Goal: Task Accomplishment & Management: Manage account settings

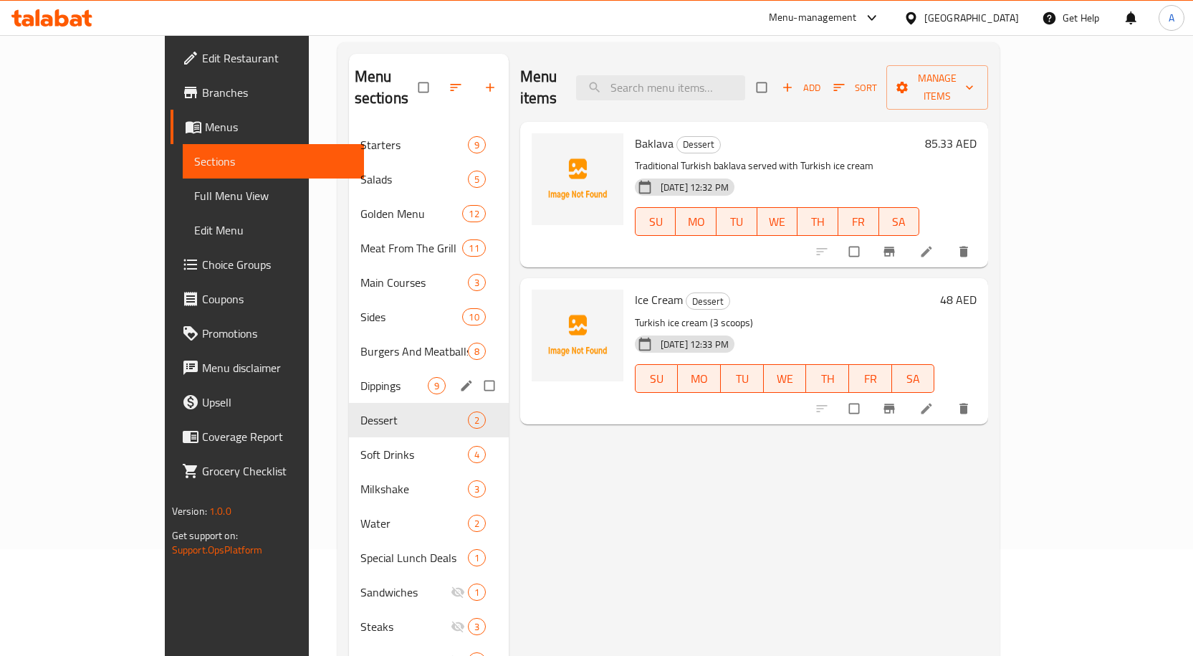
scroll to position [222, 0]
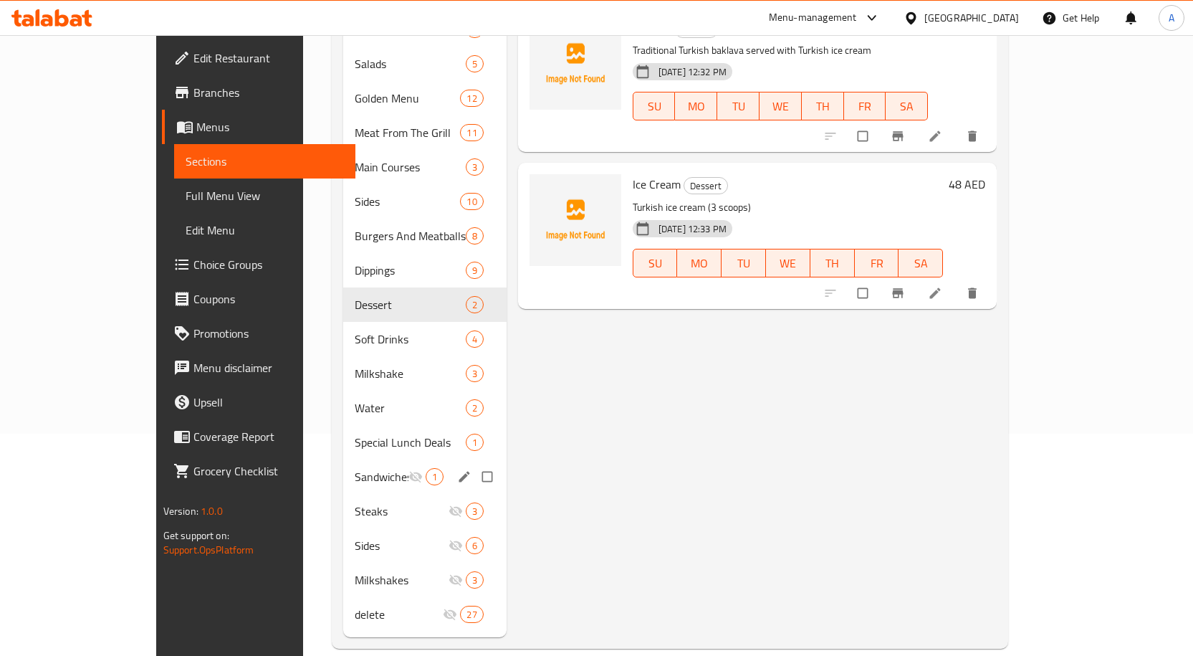
click at [474, 463] on input "Menu sections" at bounding box center [489, 476] width 30 height 27
checkbox input "true"
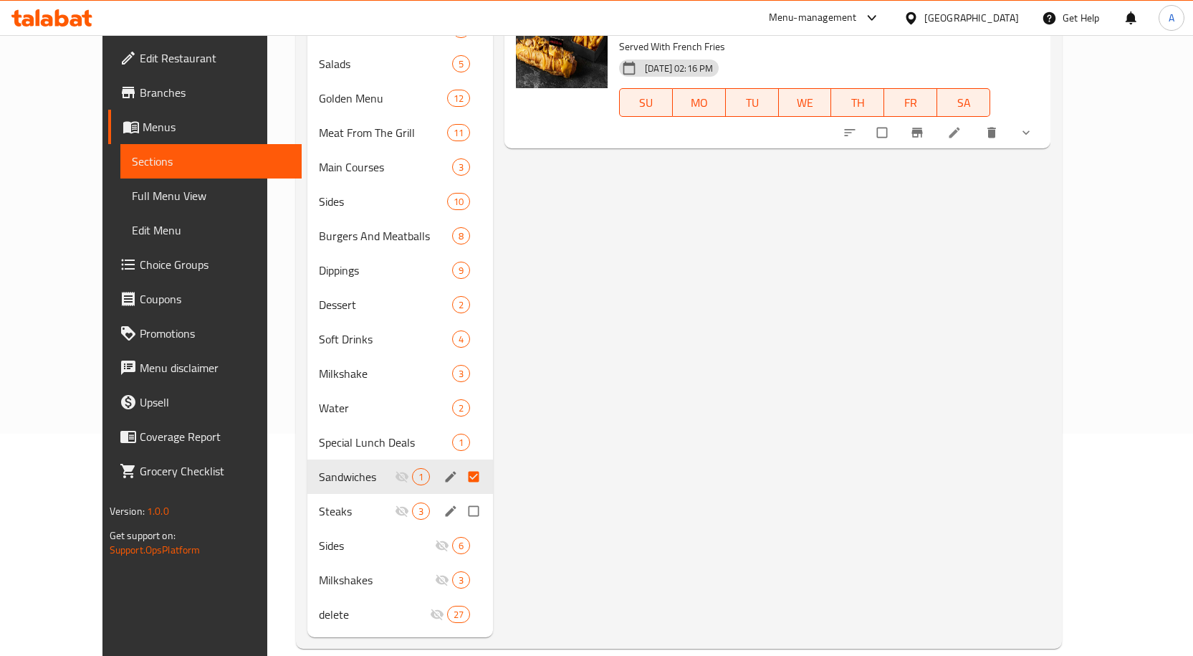
click at [460, 497] on input "Menu sections" at bounding box center [475, 510] width 30 height 27
checkbox input "true"
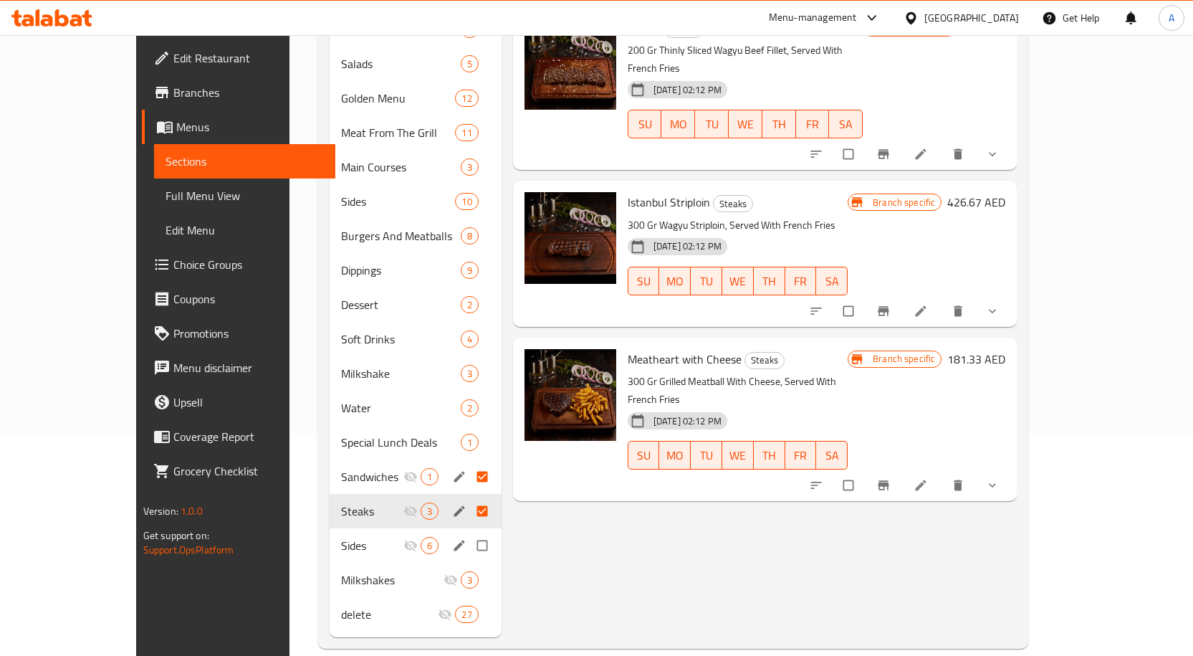
click at [469, 532] on input "Menu sections" at bounding box center [484, 545] width 30 height 27
checkbox input "true"
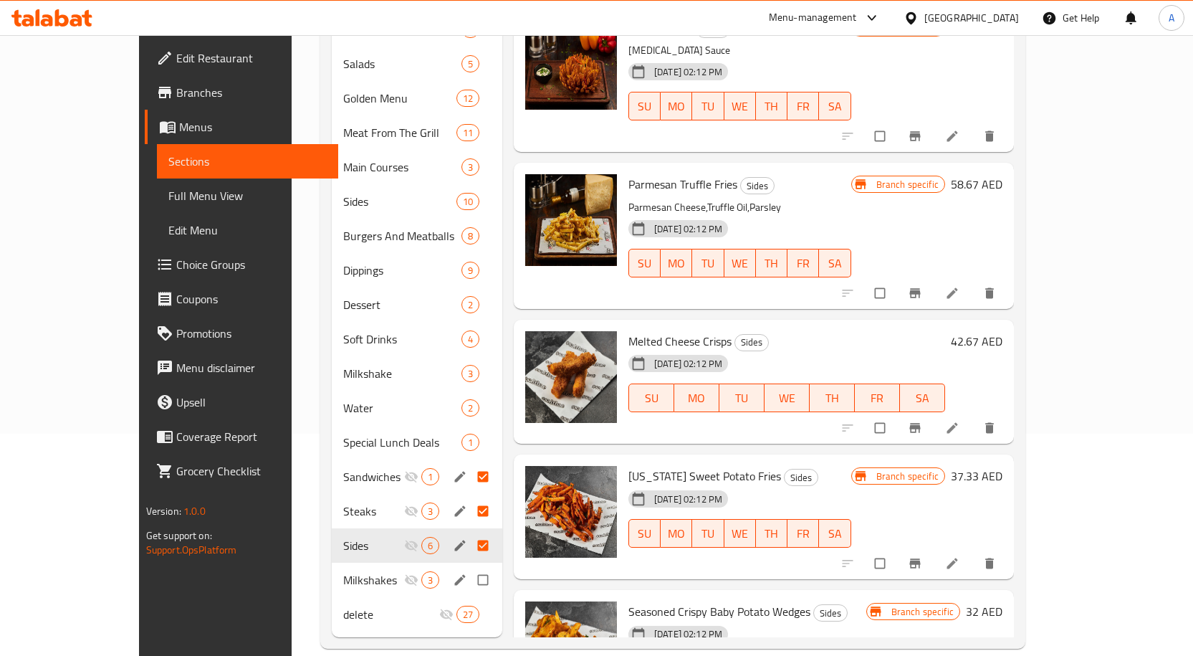
click at [469, 566] on input "Menu sections" at bounding box center [484, 579] width 30 height 27
checkbox input "true"
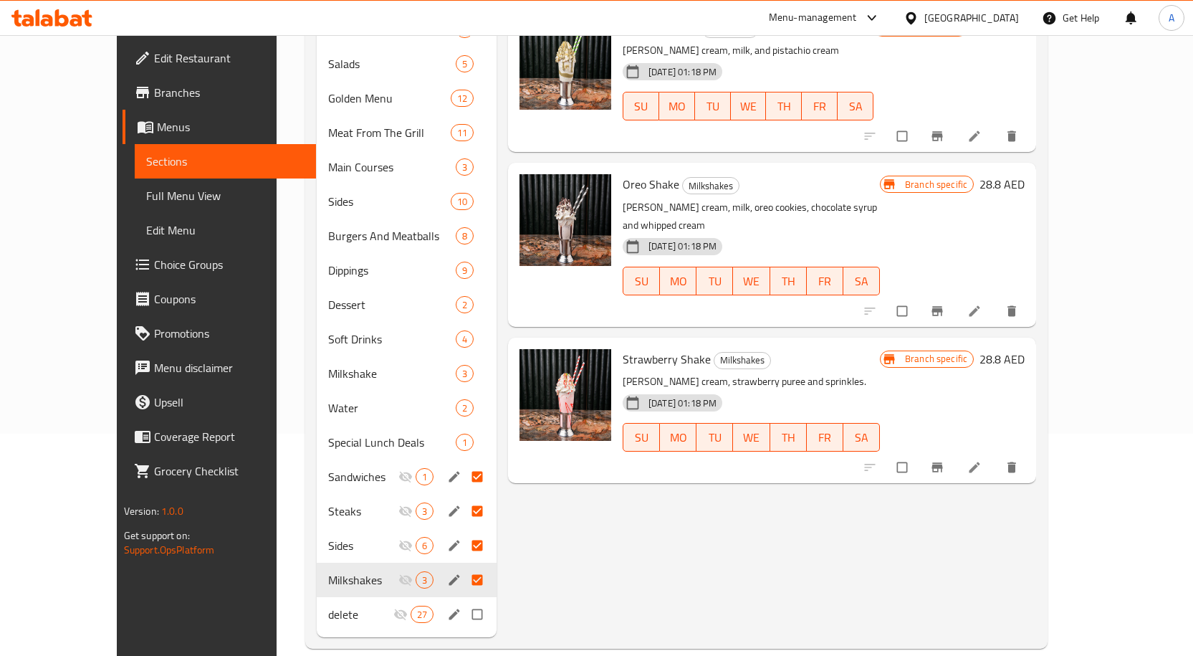
click at [464, 600] on input "Menu sections" at bounding box center [479, 613] width 30 height 27
checkbox input "true"
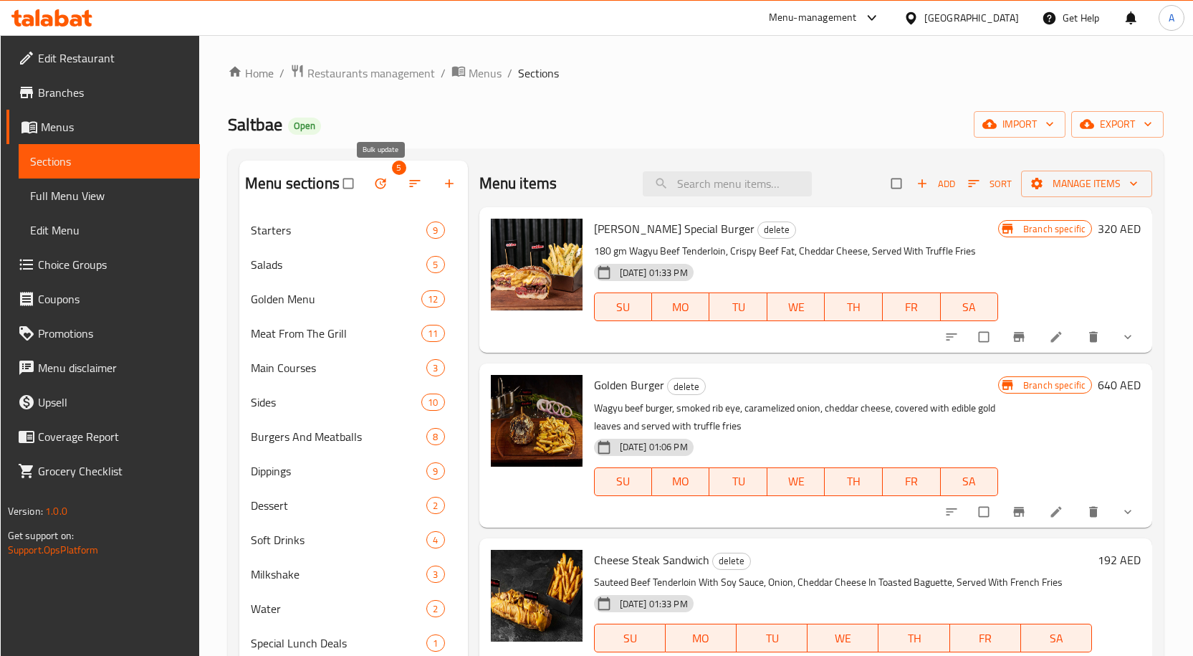
click at [391, 181] on button "button" at bounding box center [382, 184] width 34 height 32
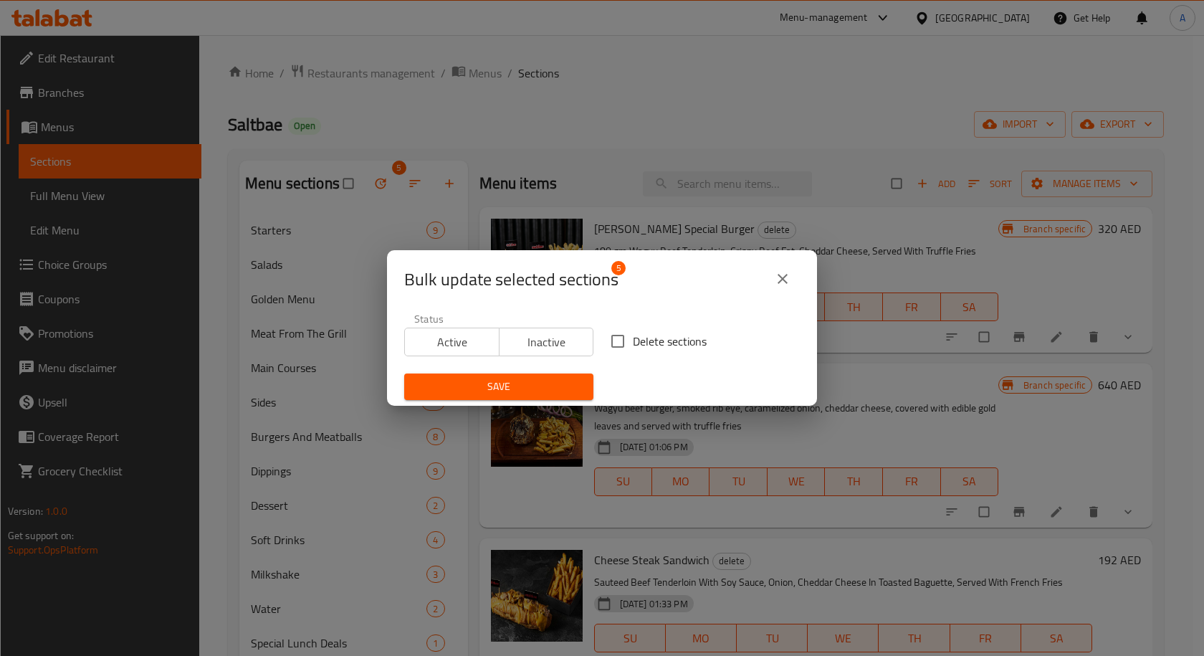
click at [627, 346] on input "Delete sections" at bounding box center [617, 341] width 30 height 30
checkbox input "true"
click at [544, 390] on span "Save" at bounding box center [499, 387] width 166 height 18
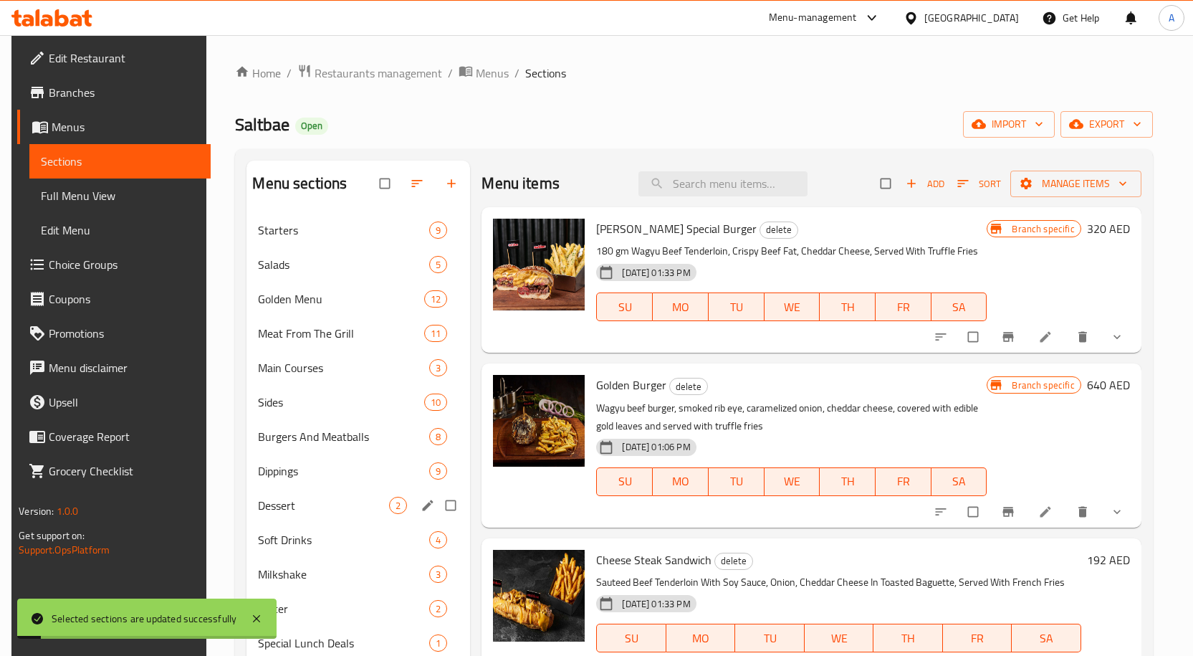
scroll to position [222, 0]
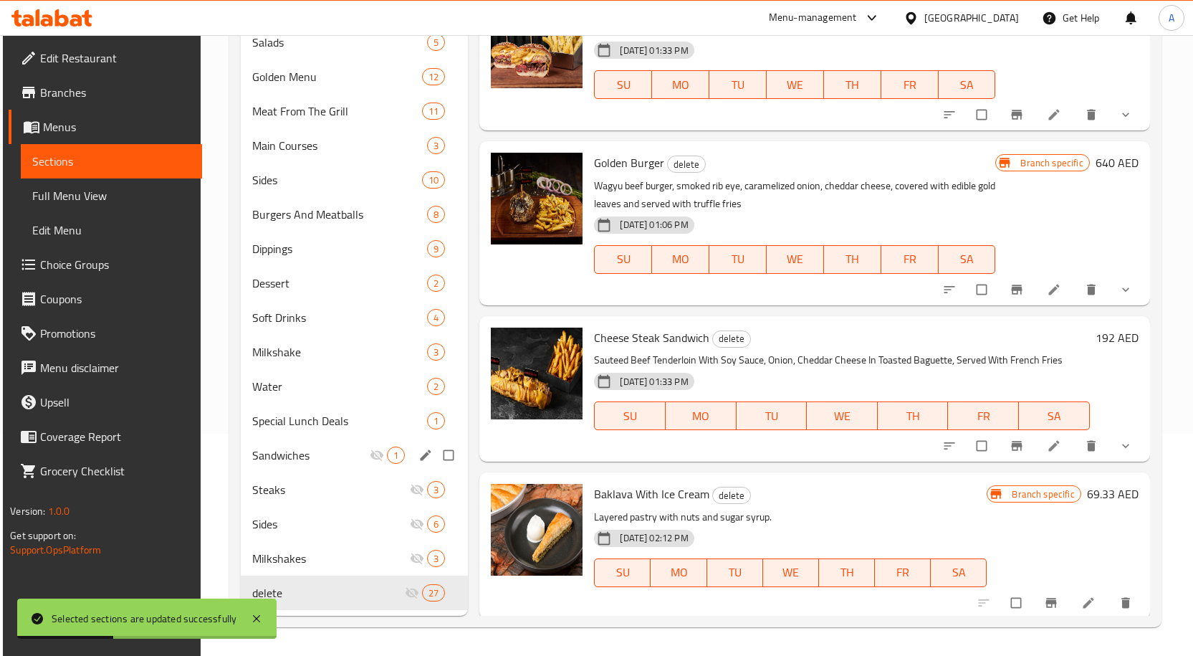
click at [451, 458] on input "Menu sections" at bounding box center [450, 454] width 30 height 27
checkbox input "true"
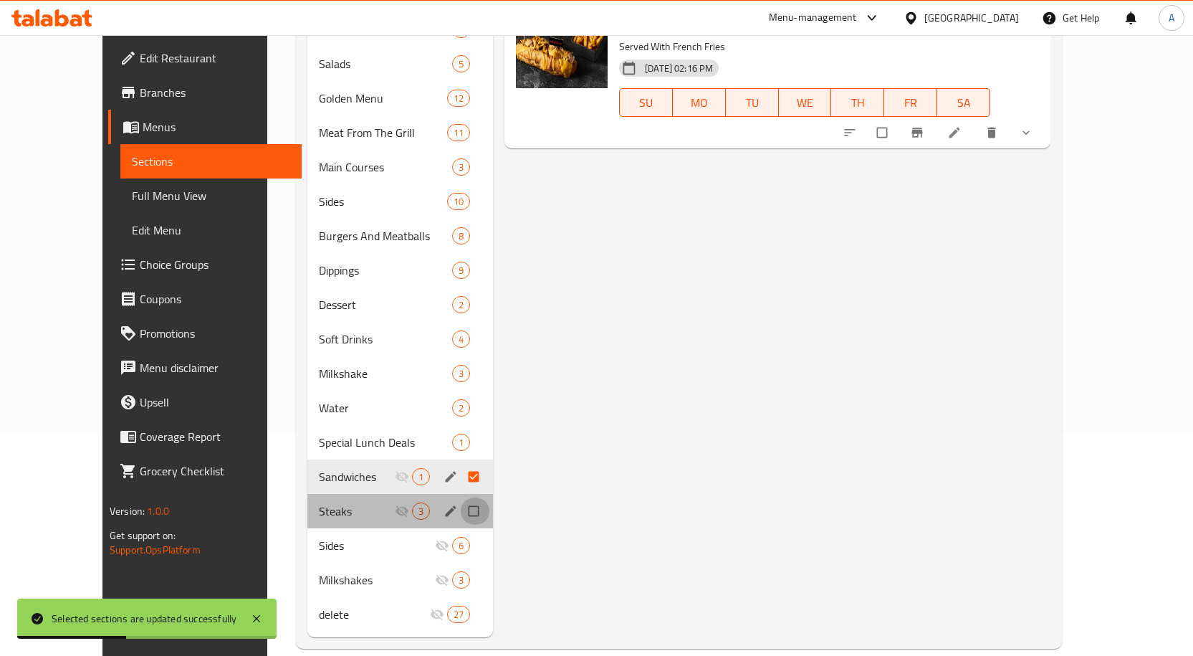
click at [460, 497] on input "Menu sections" at bounding box center [475, 510] width 30 height 27
checkbox input "true"
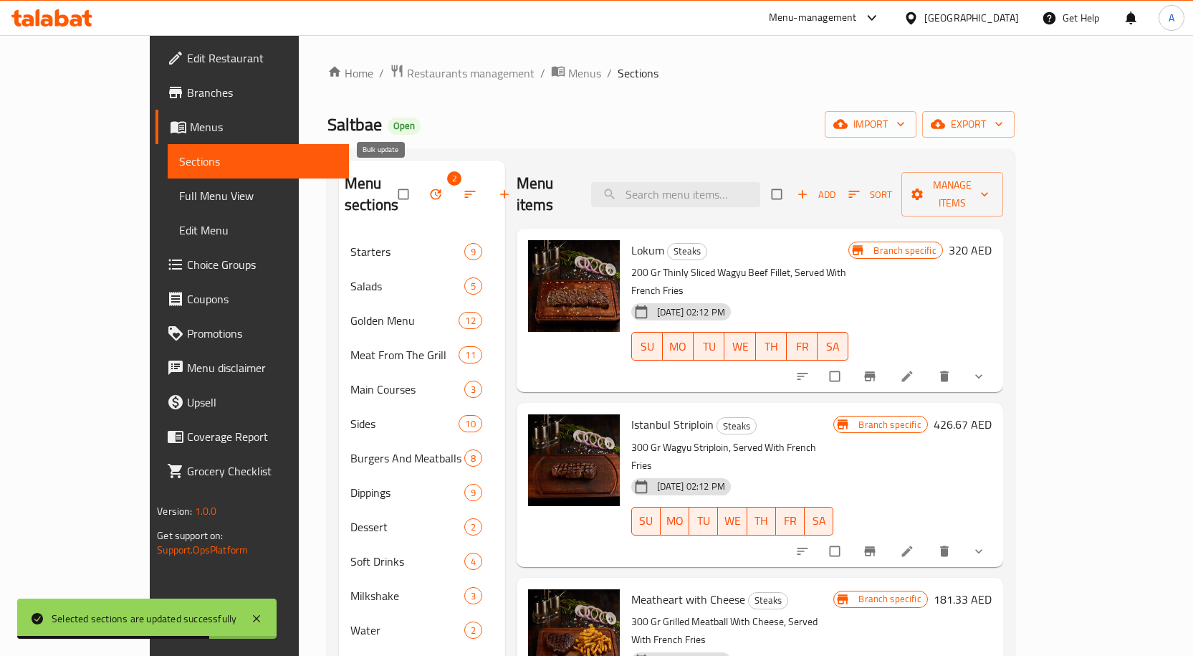
click at [428, 187] on icon "button" at bounding box center [435, 194] width 14 height 14
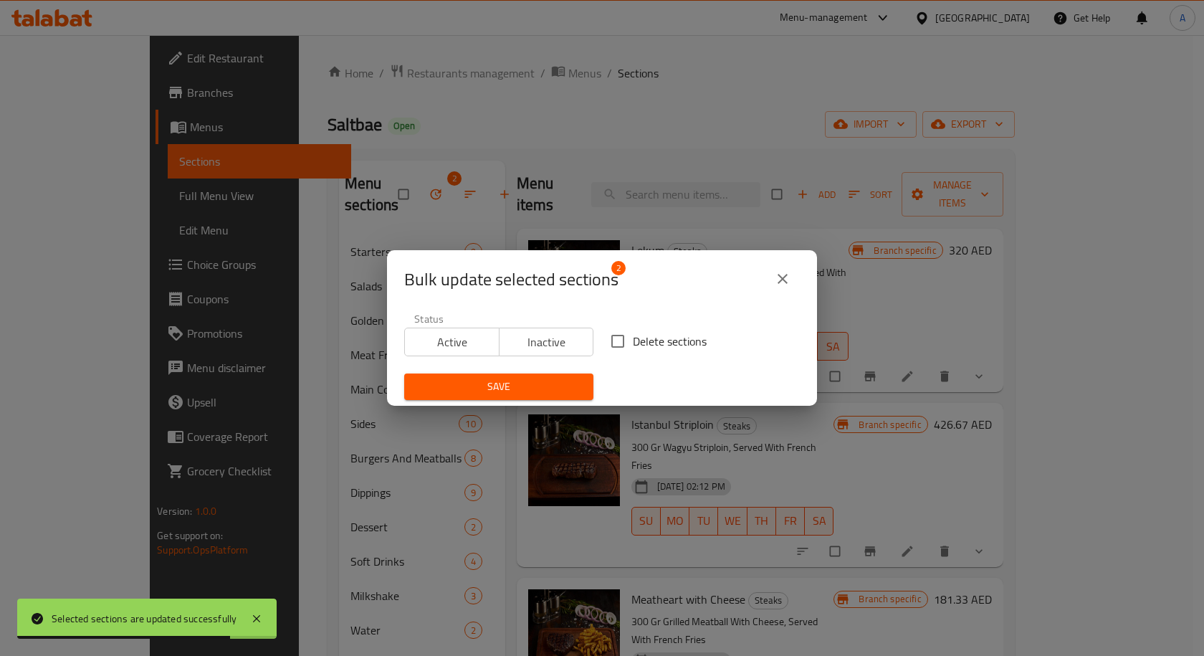
click at [469, 153] on div "Bulk update selected sections 2 Status Active Inactive Delete sections Save" at bounding box center [602, 328] width 1204 height 656
